Goal: Transaction & Acquisition: Purchase product/service

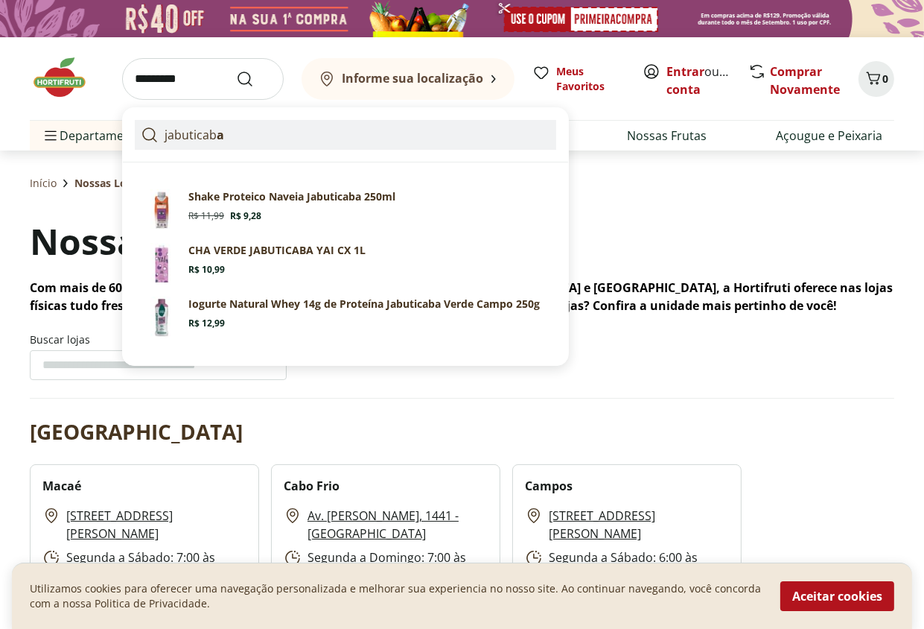
click at [232, 133] on link "jabuticab a" at bounding box center [346, 135] width 422 height 30
type input "**********"
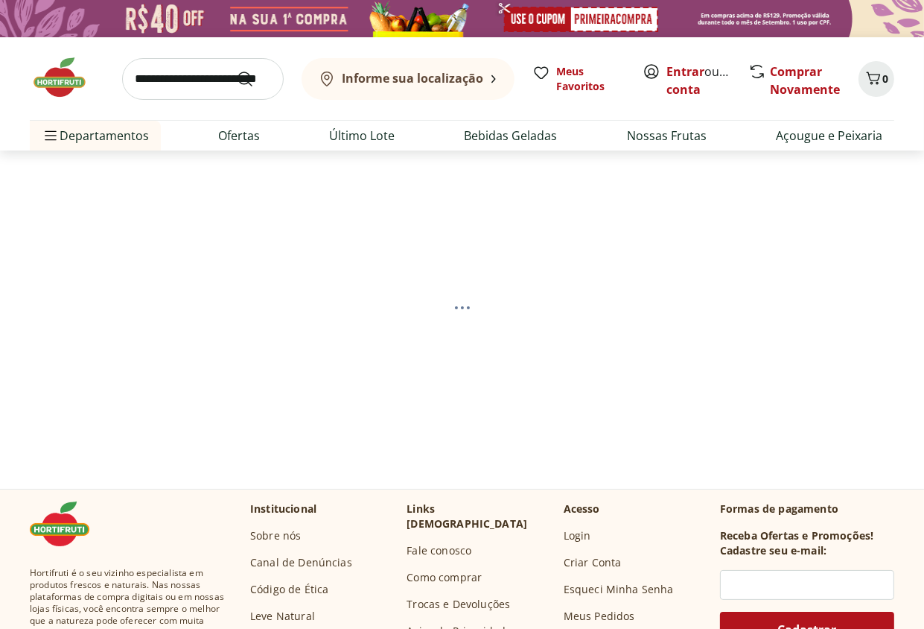
select select "**********"
